Goal: Information Seeking & Learning: Learn about a topic

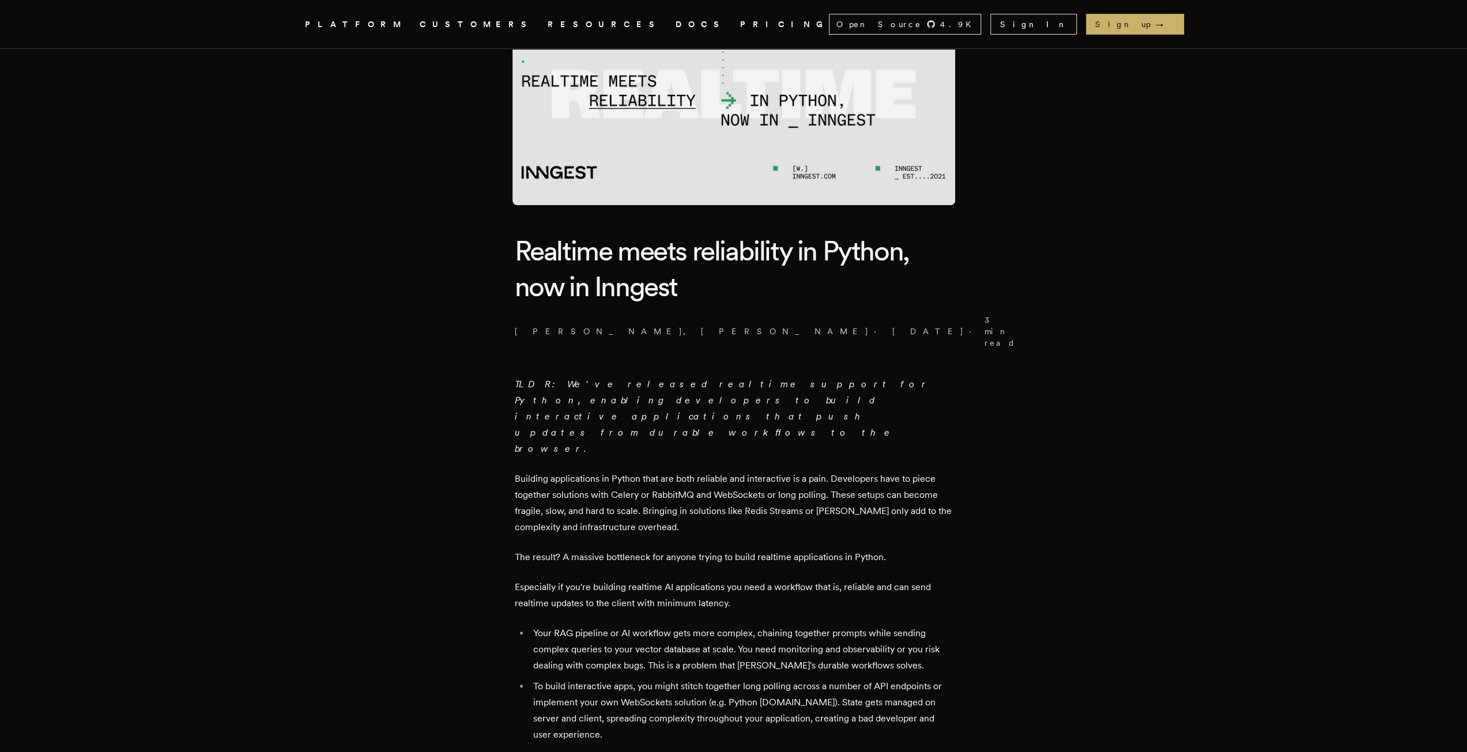
scroll to position [288, 0]
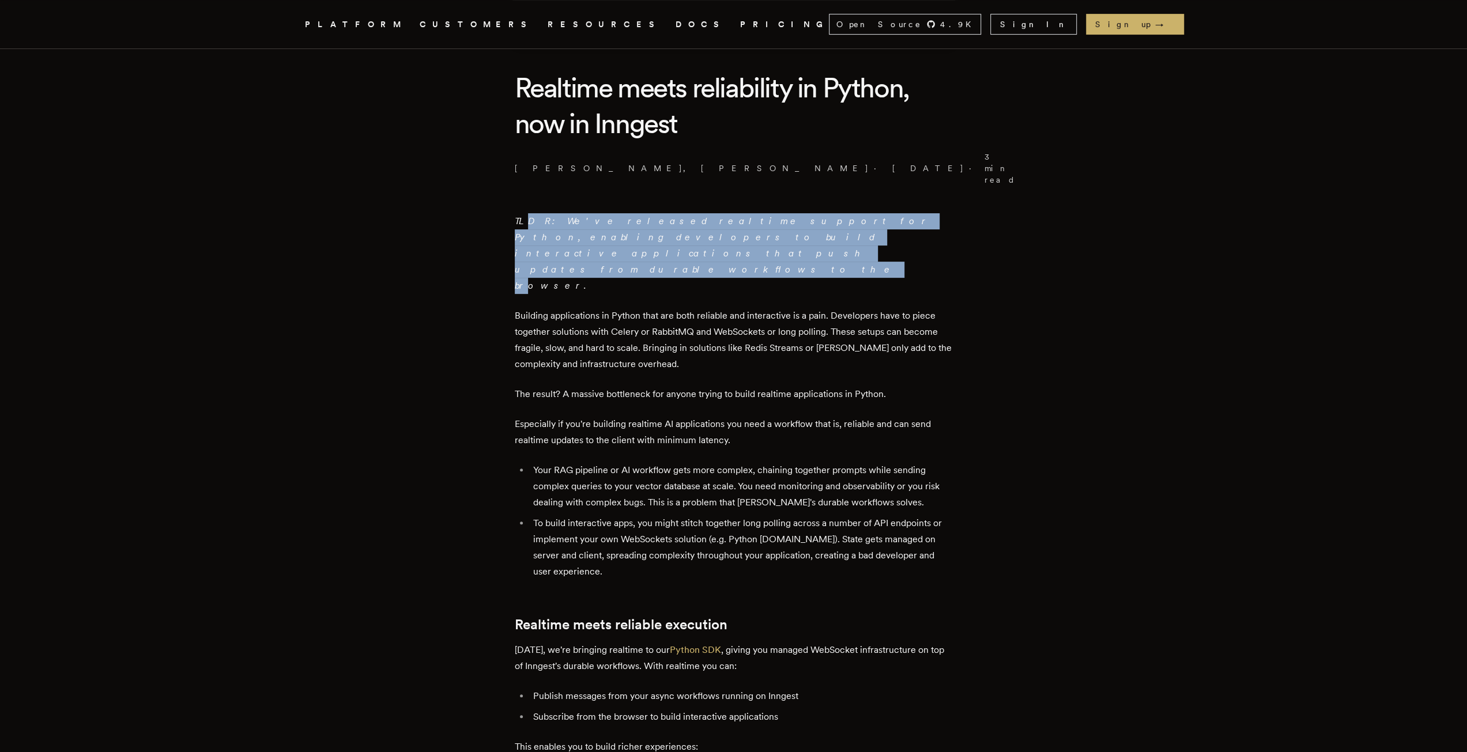
drag, startPoint x: 531, startPoint y: 205, endPoint x: 730, endPoint y: 221, distance: 199.6
click at [730, 221] on p "TLDR: We've released realtime support for Python, enabling developers to build …" at bounding box center [734, 253] width 438 height 81
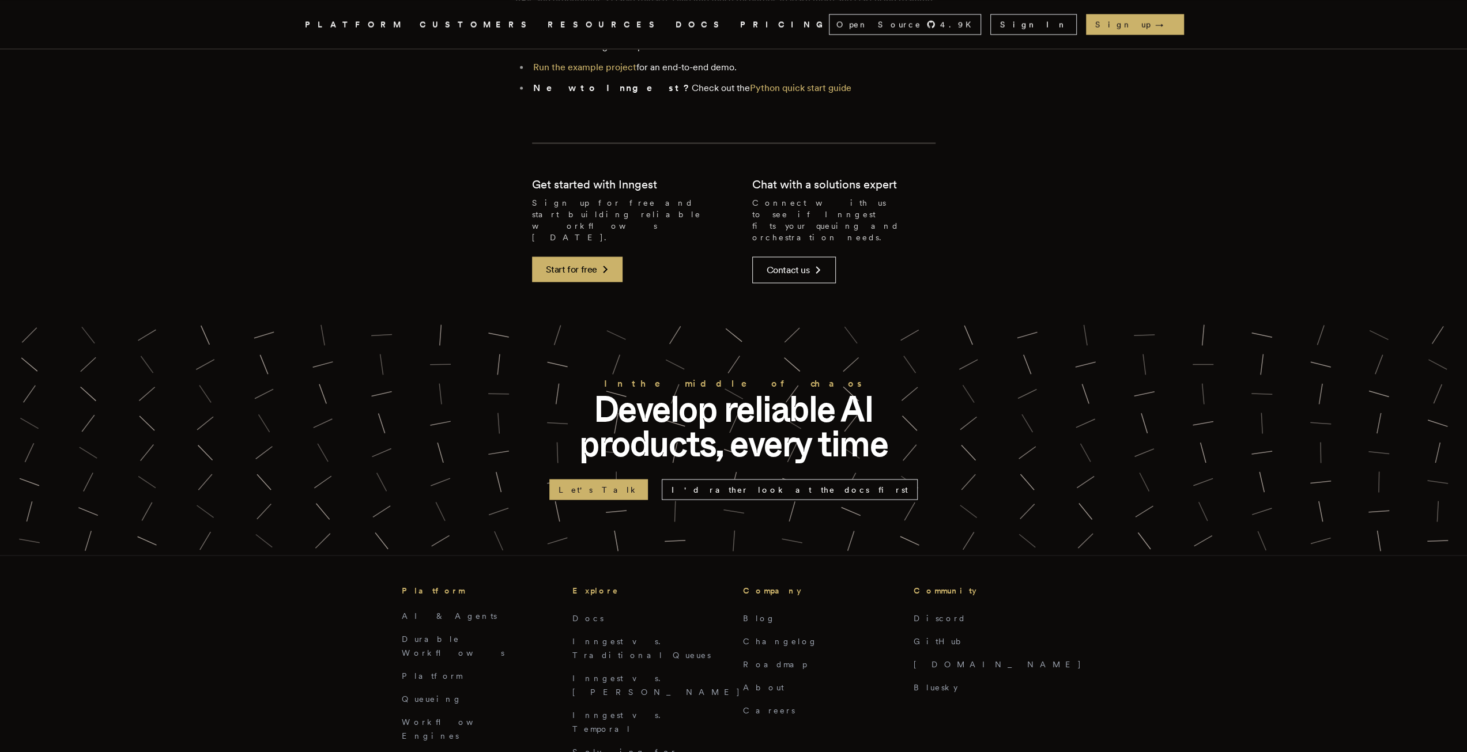
scroll to position [2133, 0]
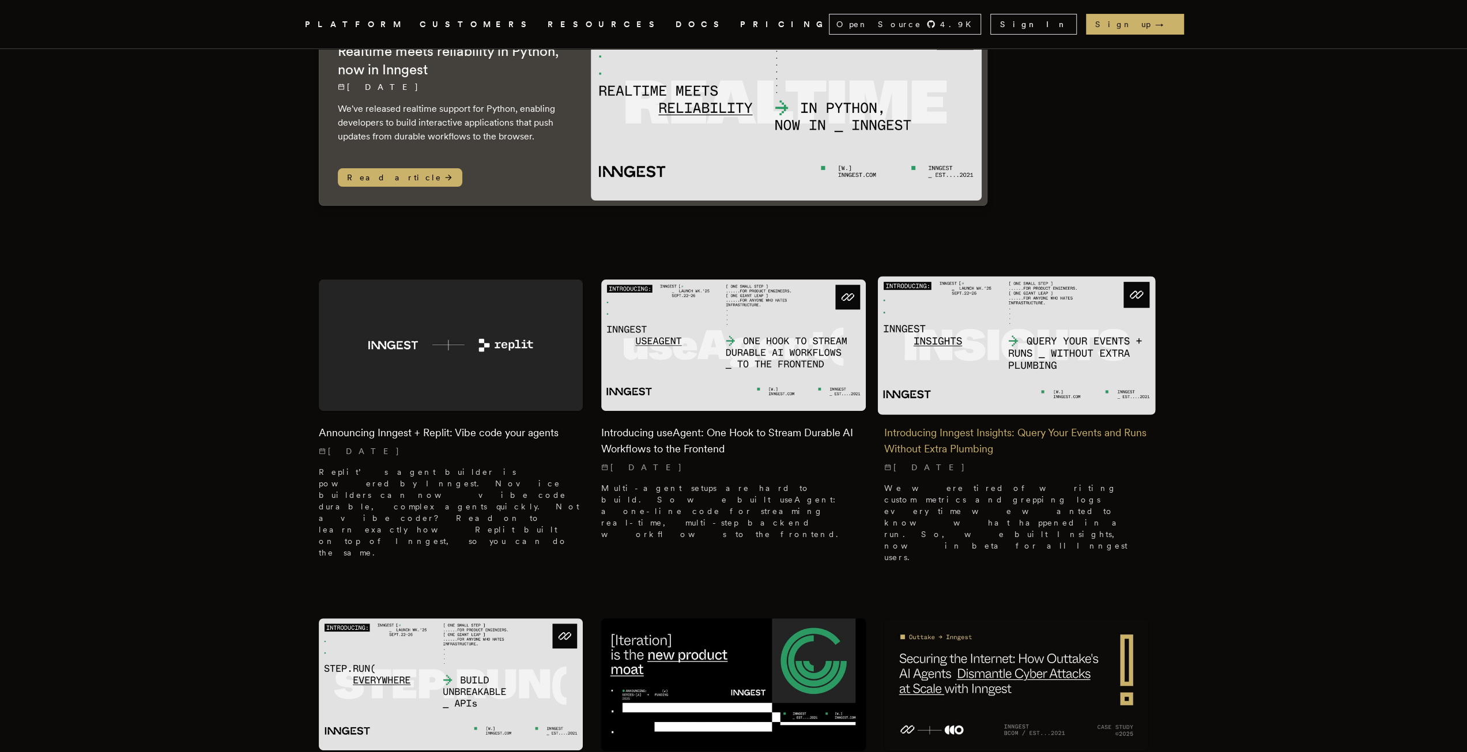
scroll to position [173, 0]
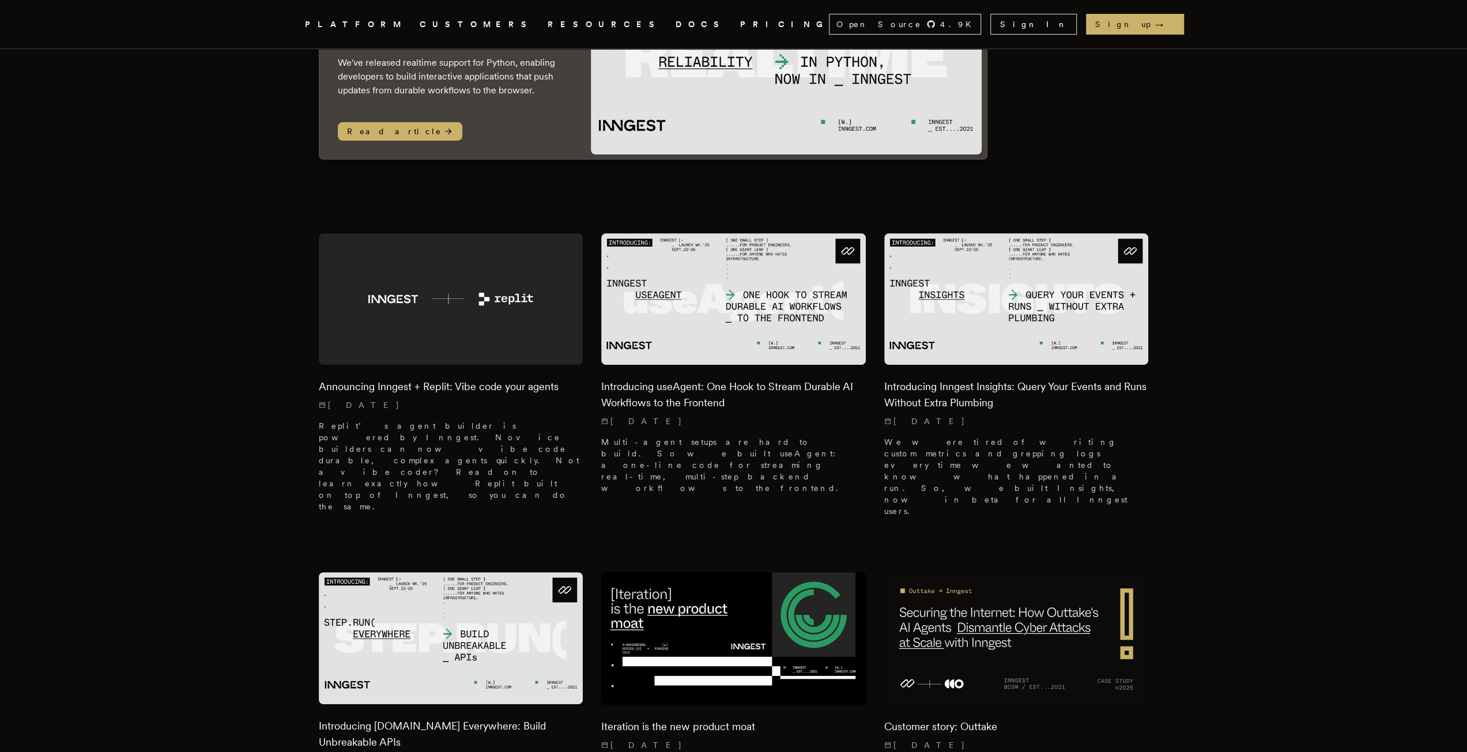
scroll to position [231, 0]
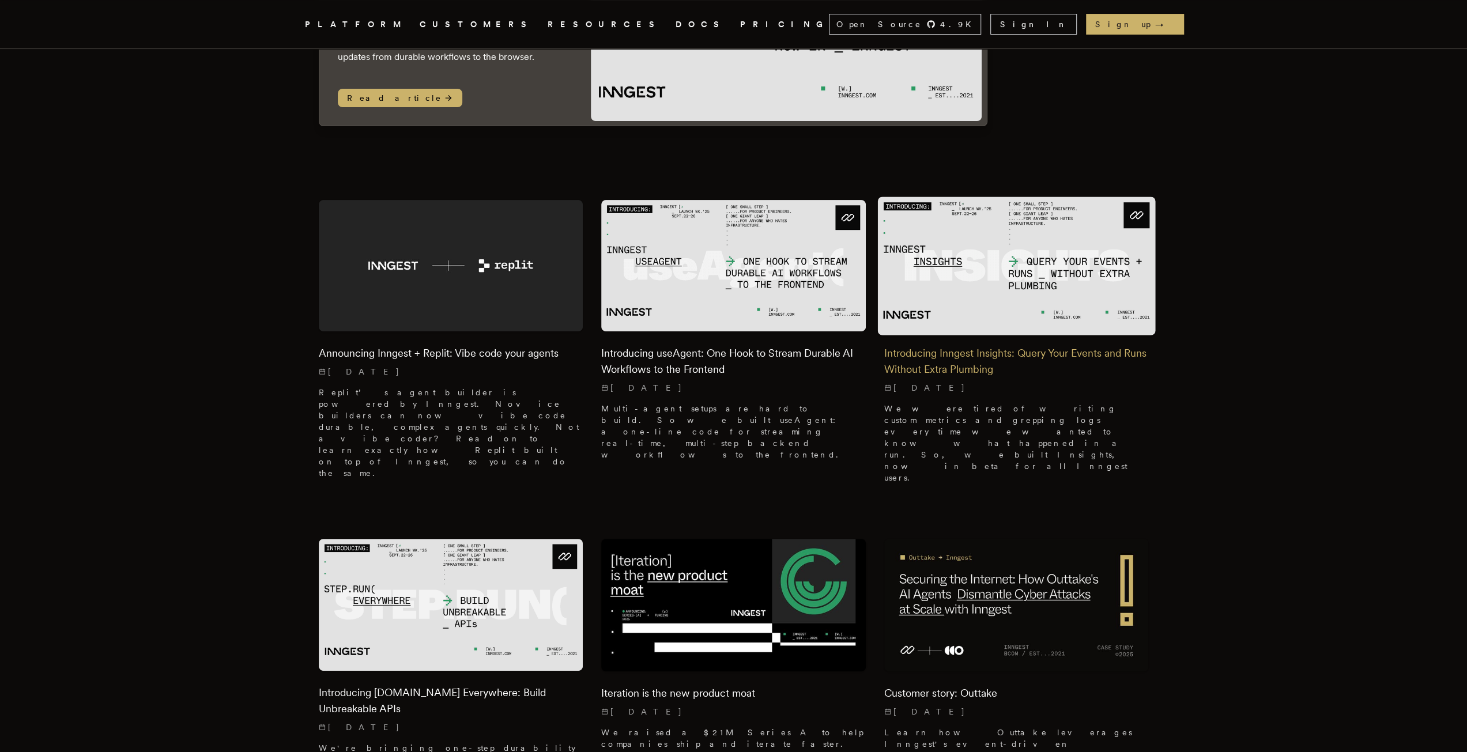
click at [1085, 266] on img at bounding box center [1017, 266] width 278 height 138
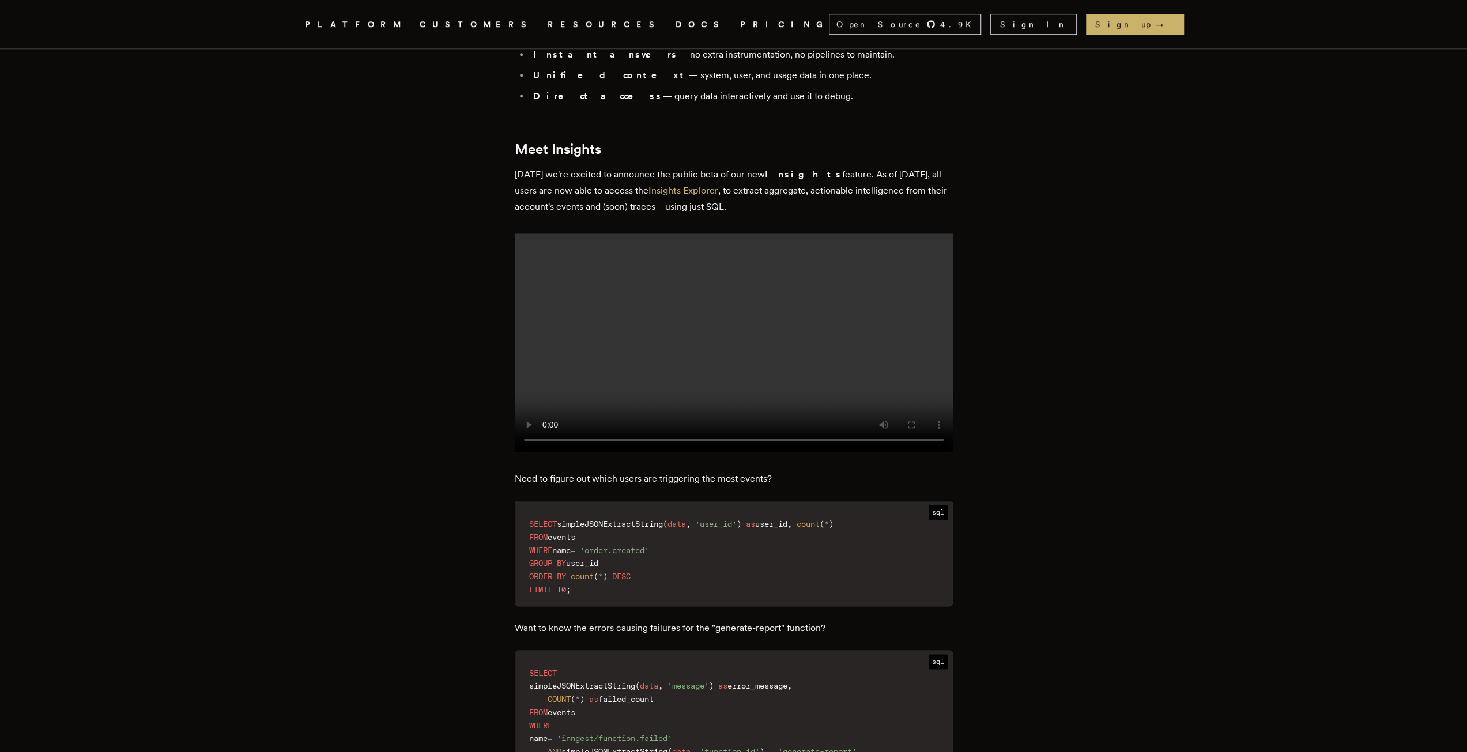
scroll to position [1211, 0]
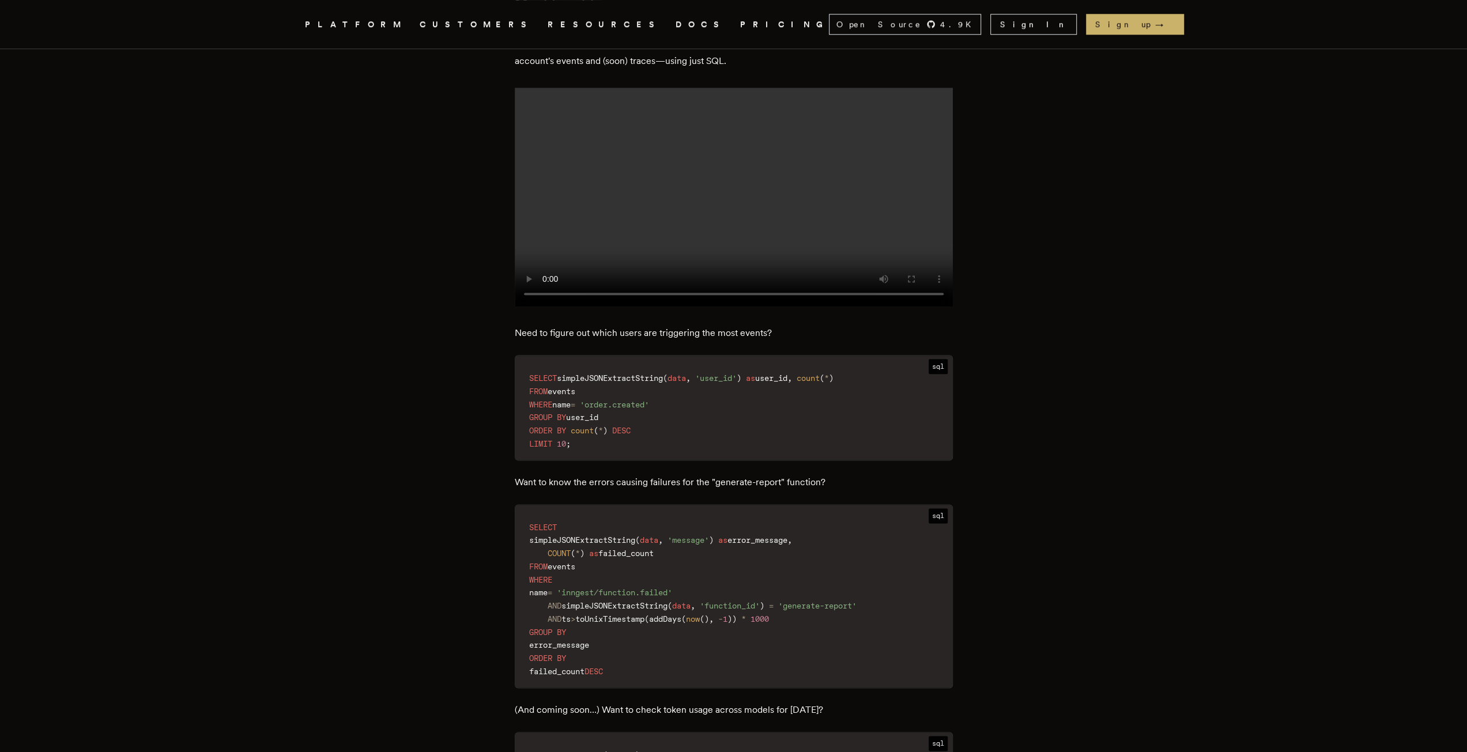
click at [1093, 518] on article "Introducing Inngest Insights: Query Your Events and Runs Without Extra Plumbing…" at bounding box center [734, 305] width 830 height 2886
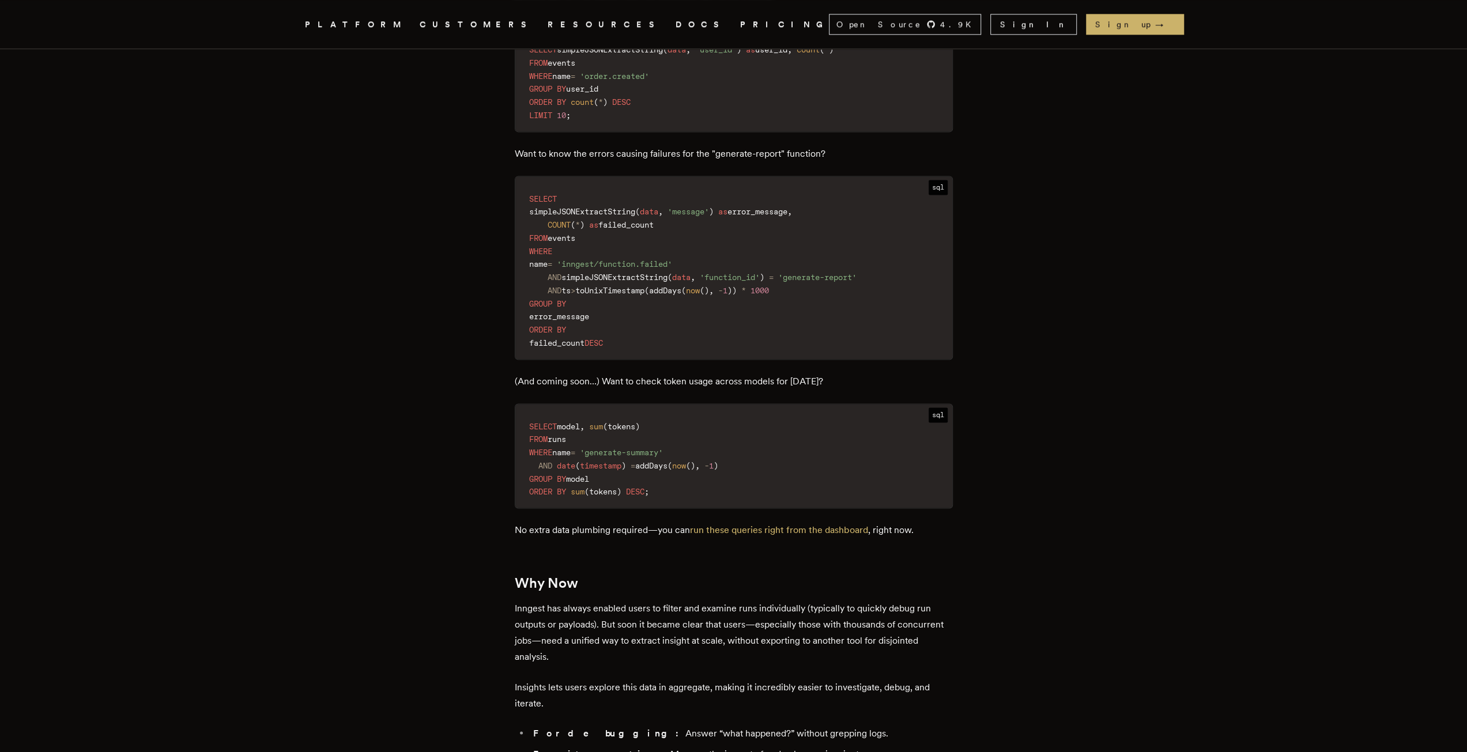
scroll to position [1557, 0]
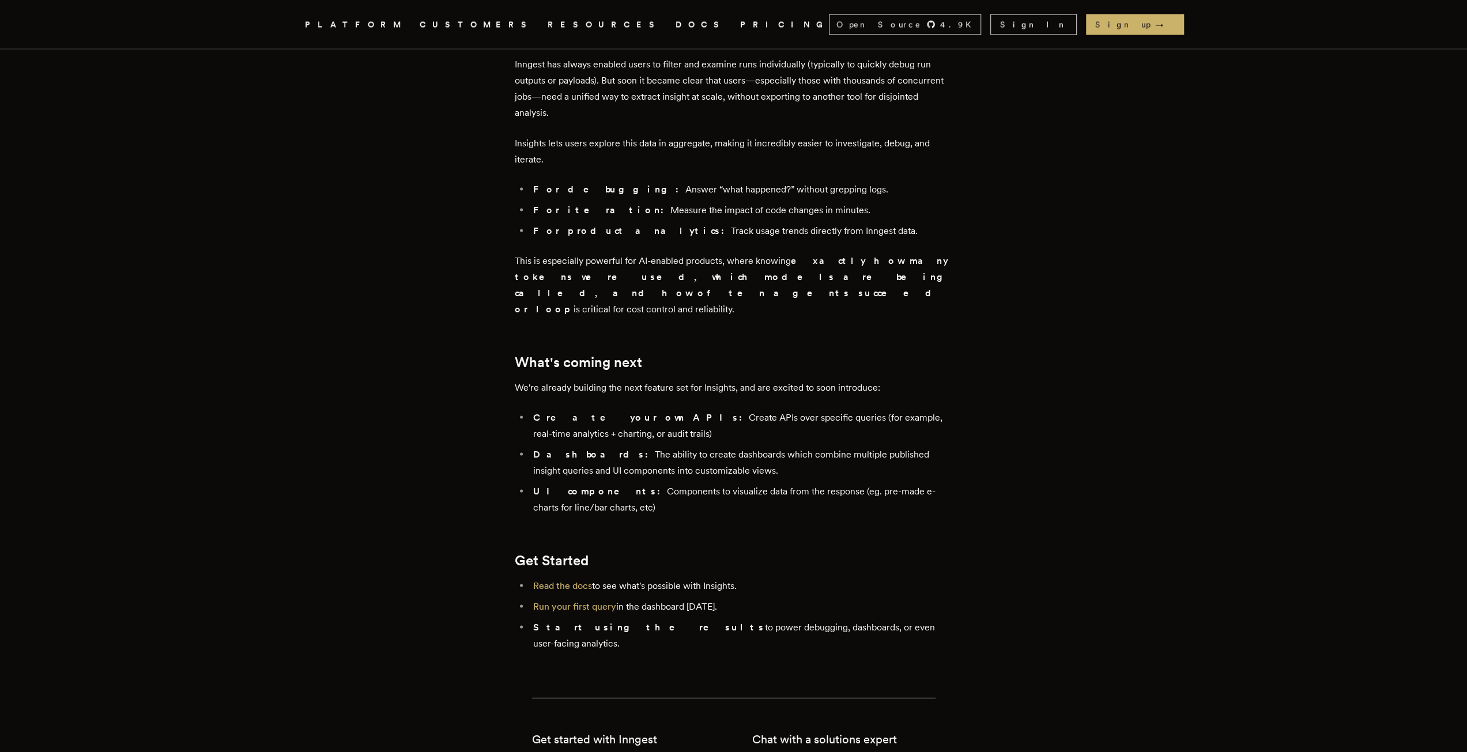
scroll to position [2249, 0]
